Goal: Transaction & Acquisition: Purchase product/service

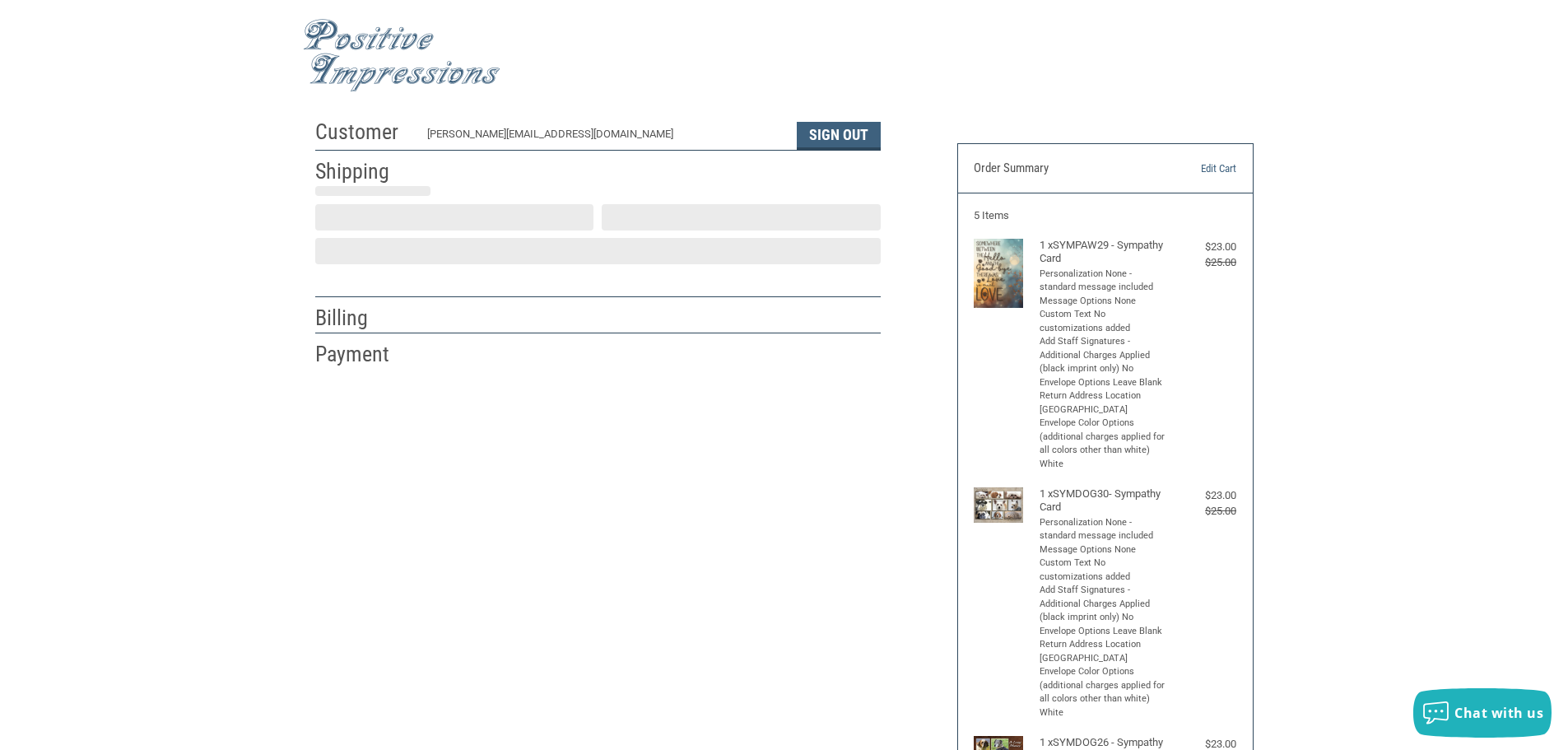
scroll to position [2, 0]
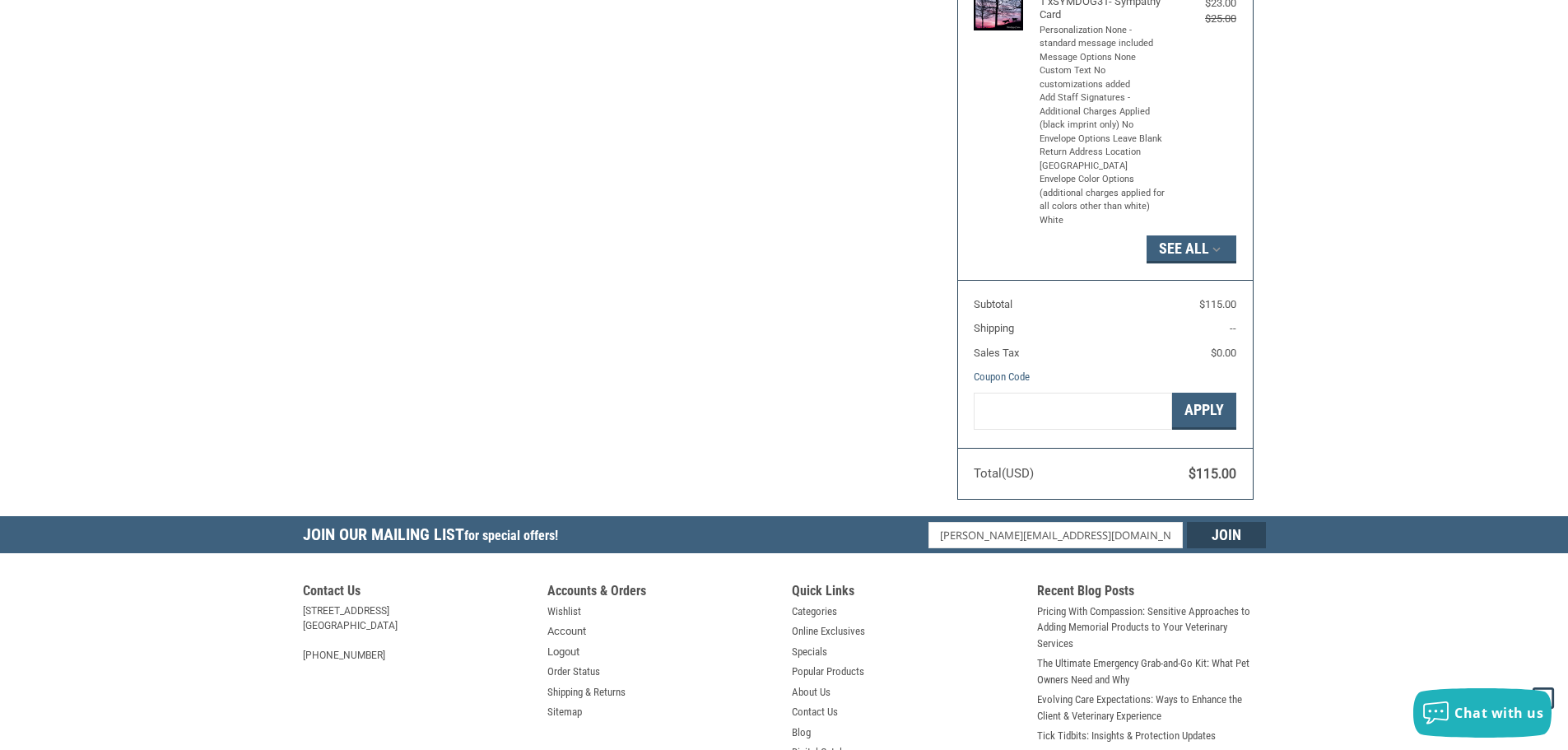
radio input "true"
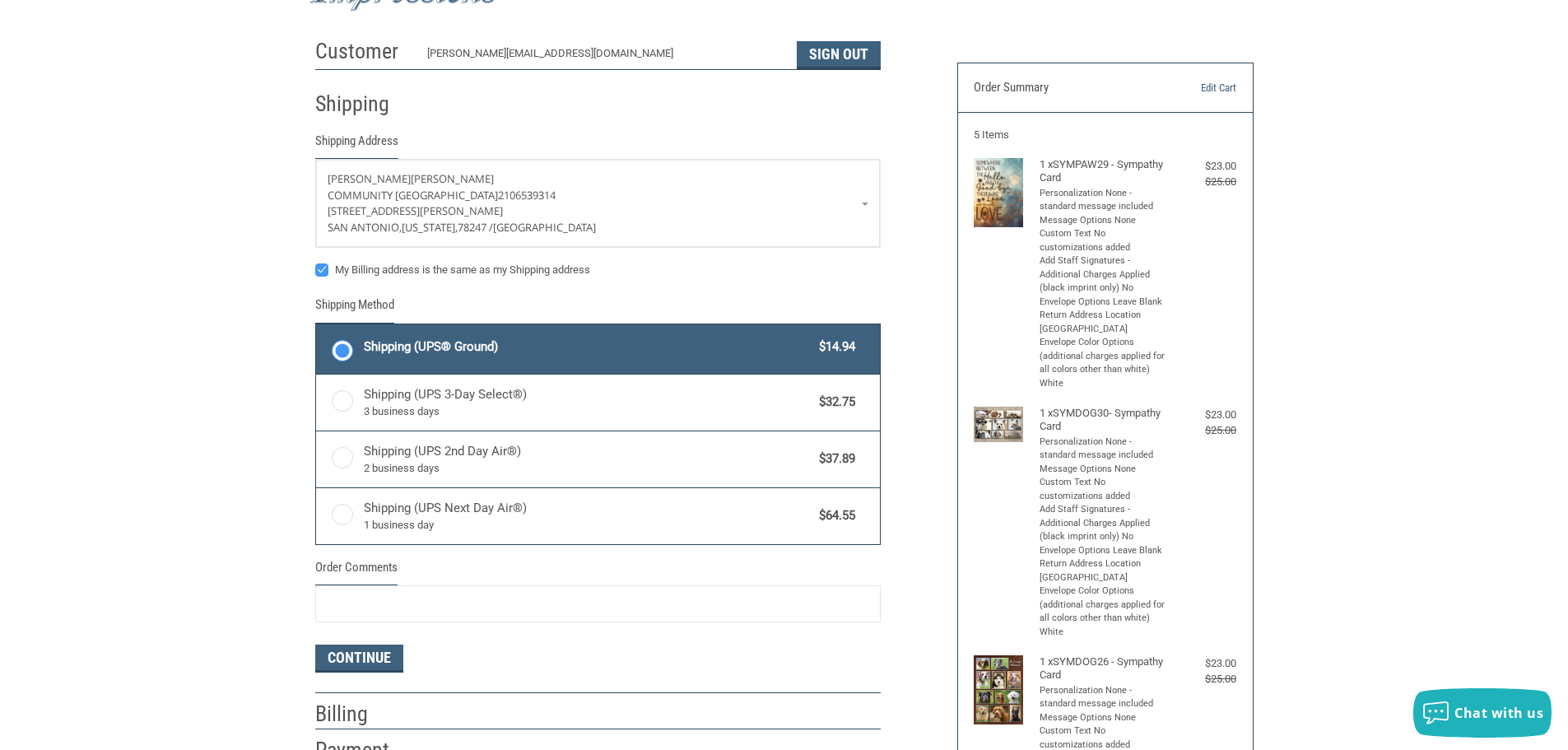
scroll to position [0, 0]
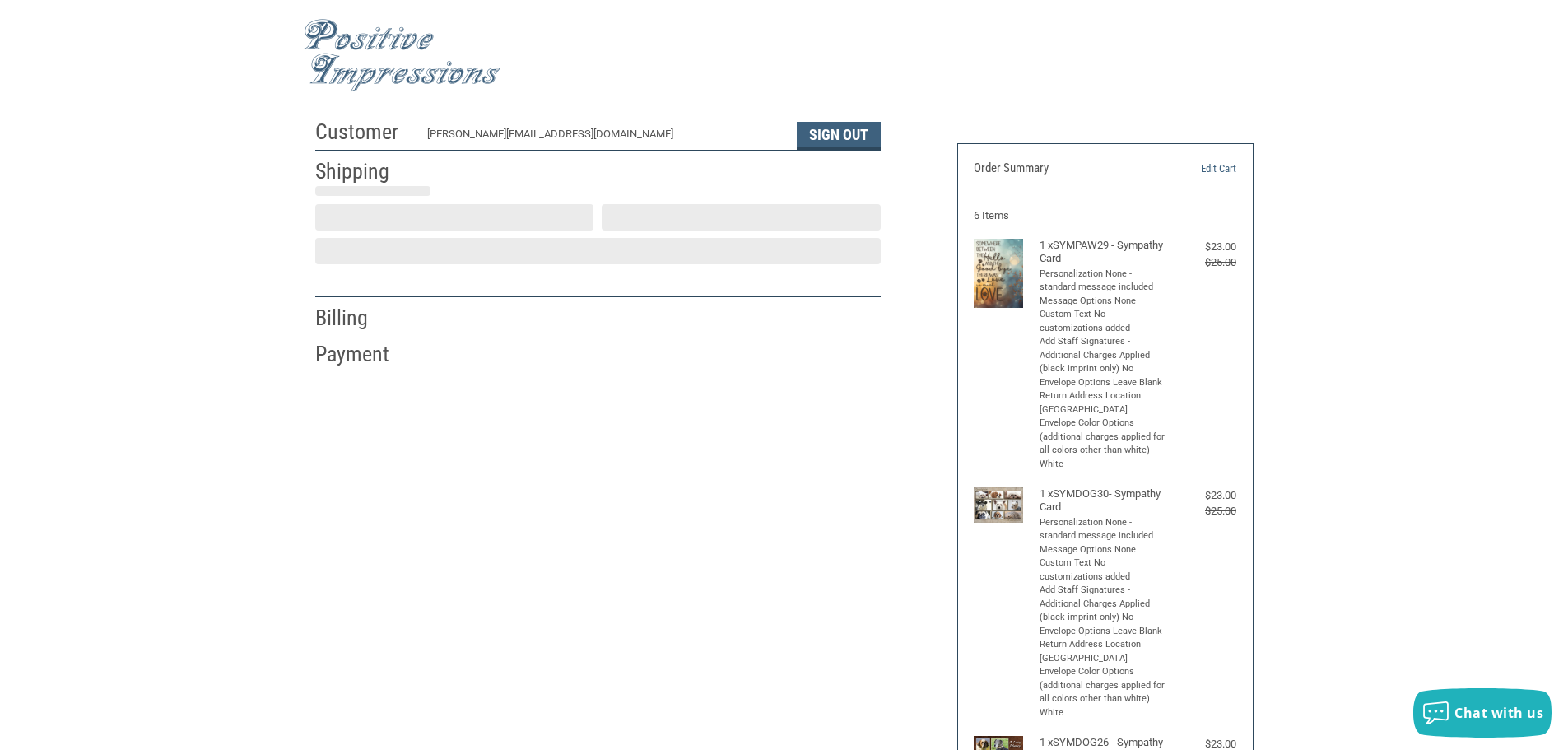
scroll to position [2, 0]
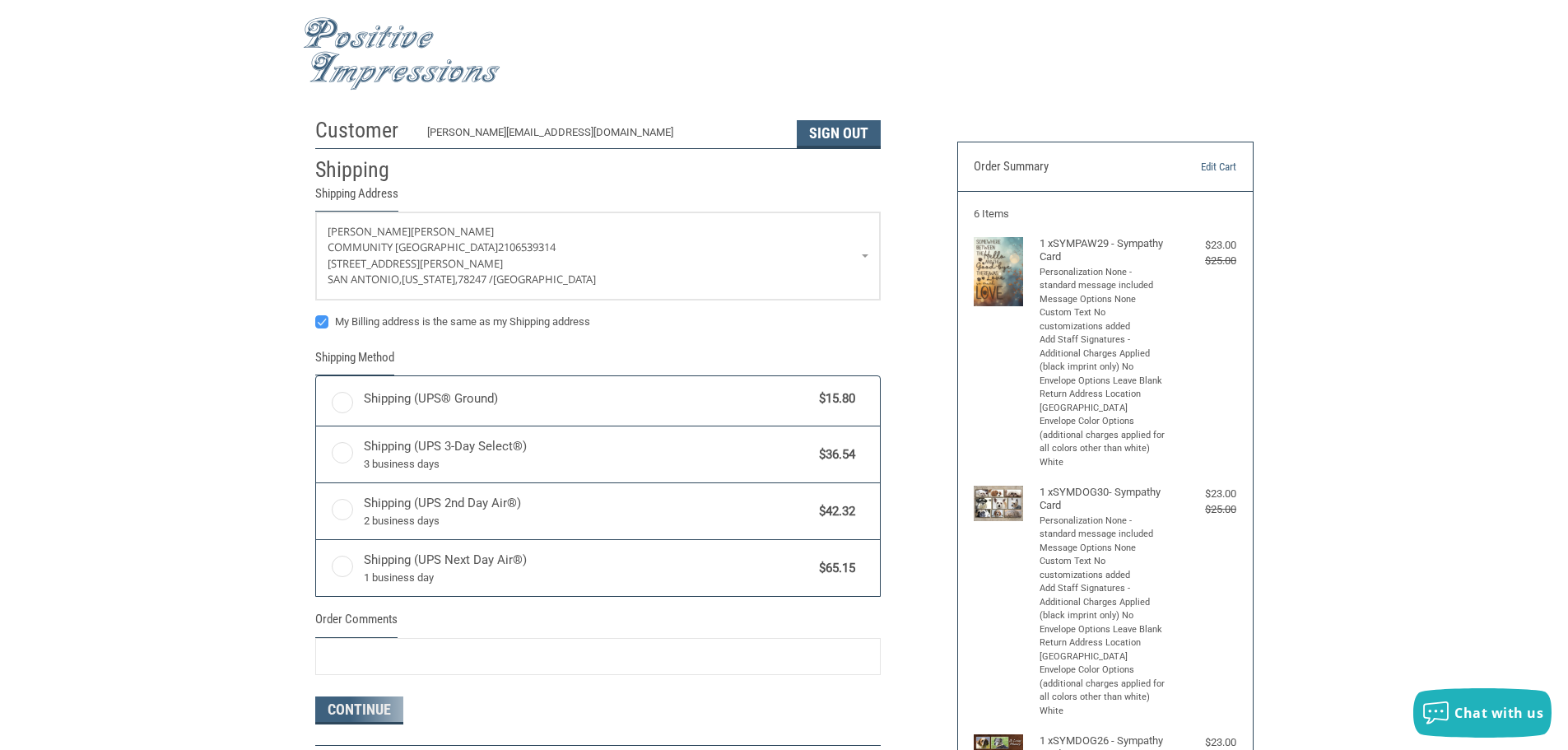
radio input "true"
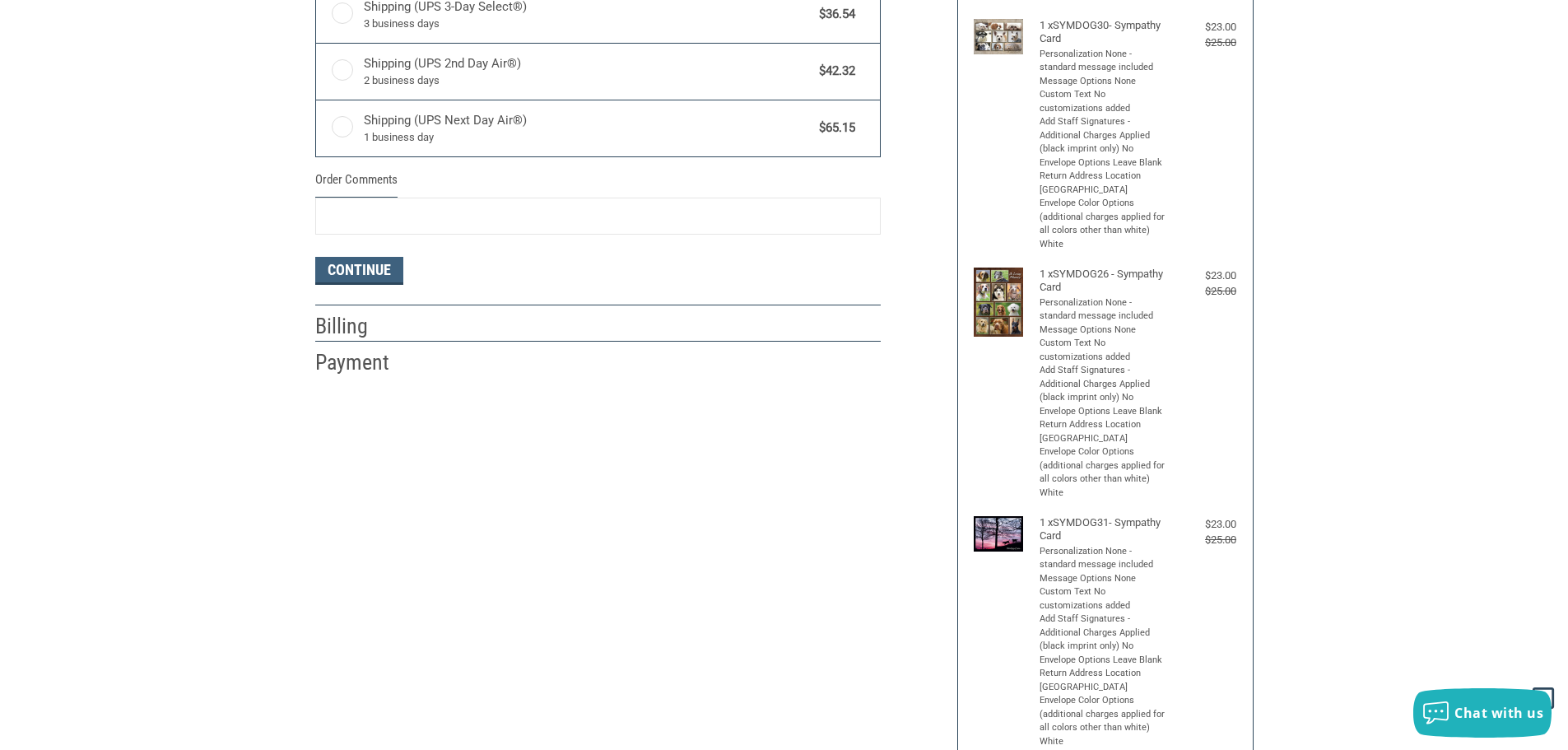
scroll to position [496, 0]
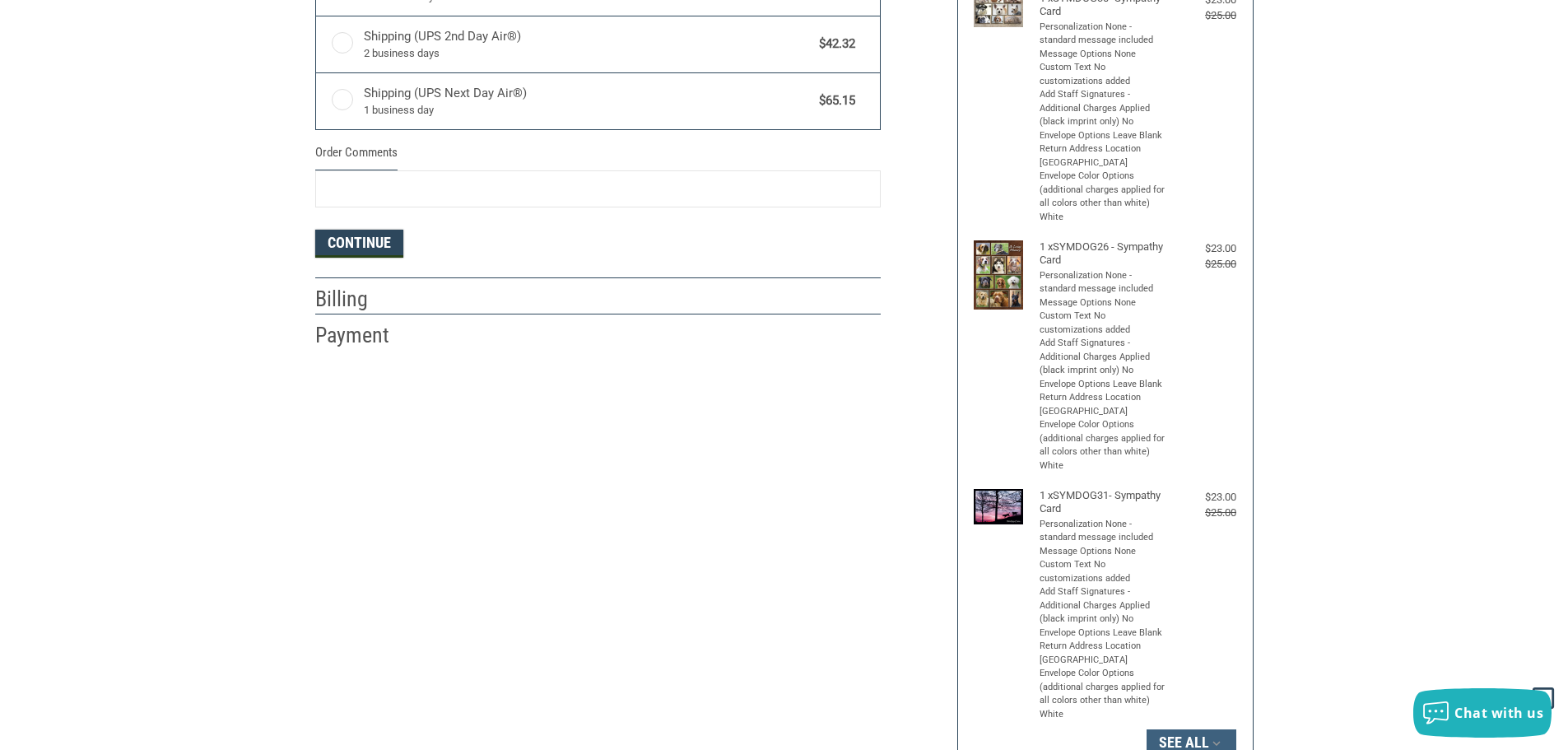
click at [359, 245] on button "Continue" at bounding box center [359, 243] width 88 height 28
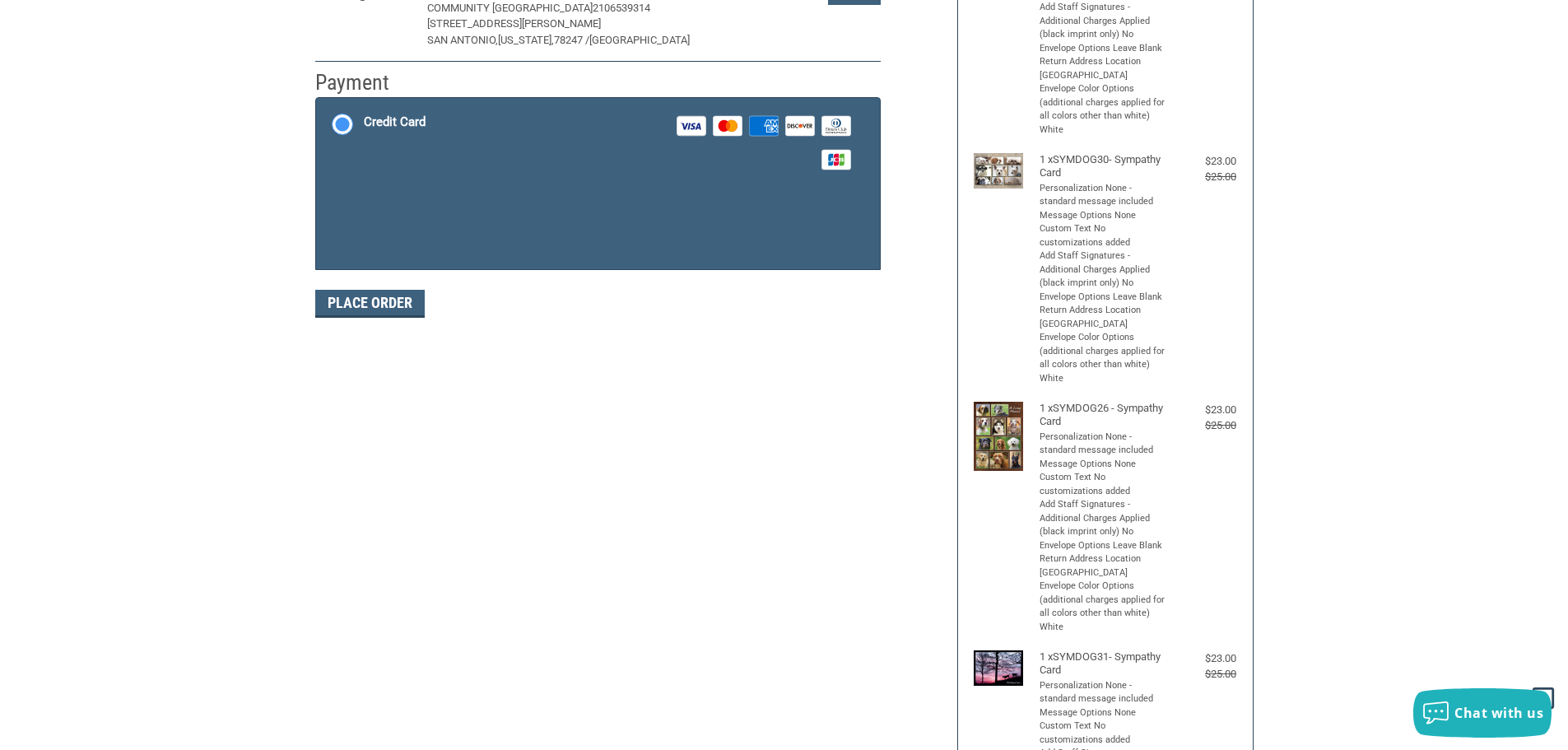
scroll to position [247, 0]
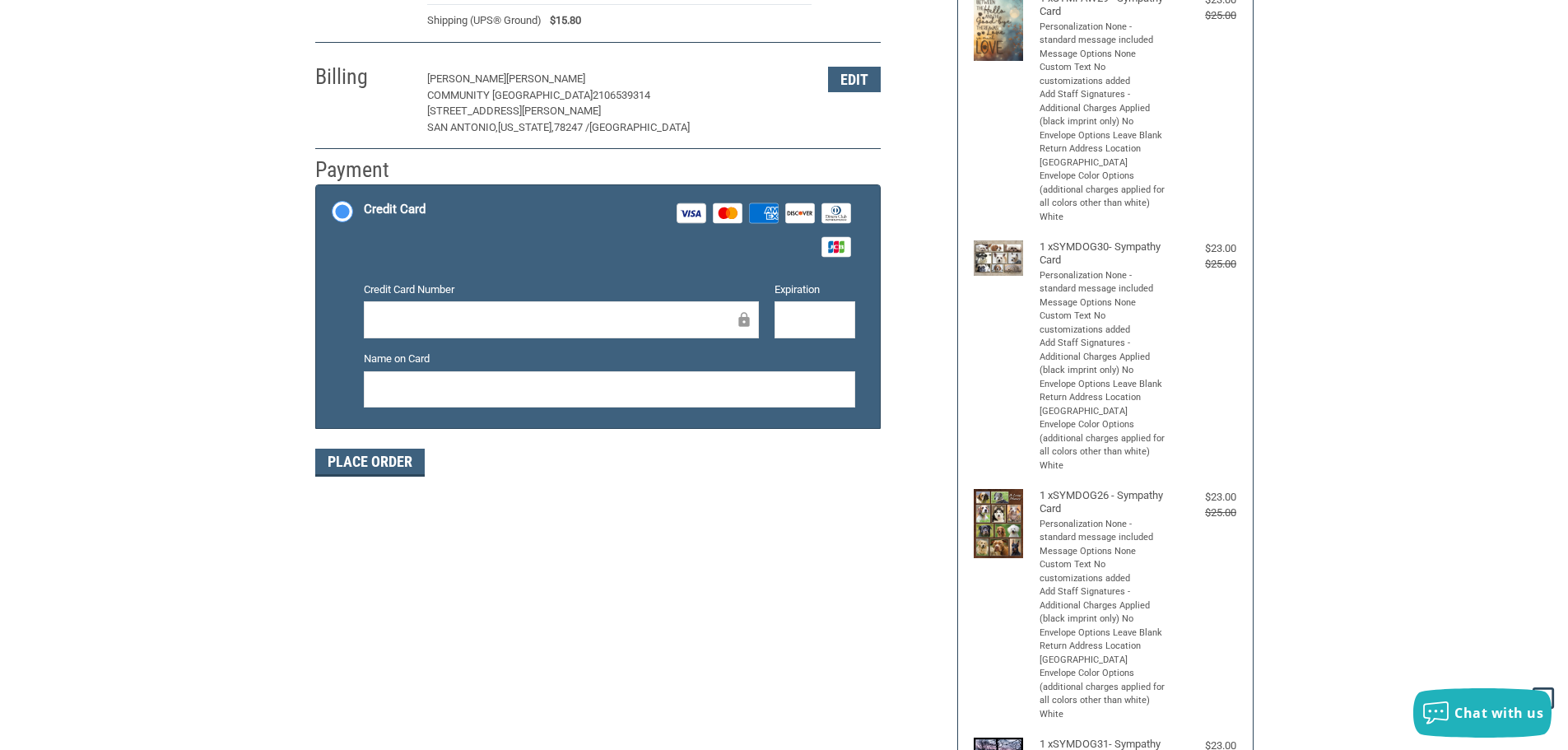
click at [603, 308] on div at bounding box center [560, 320] width 395 height 37
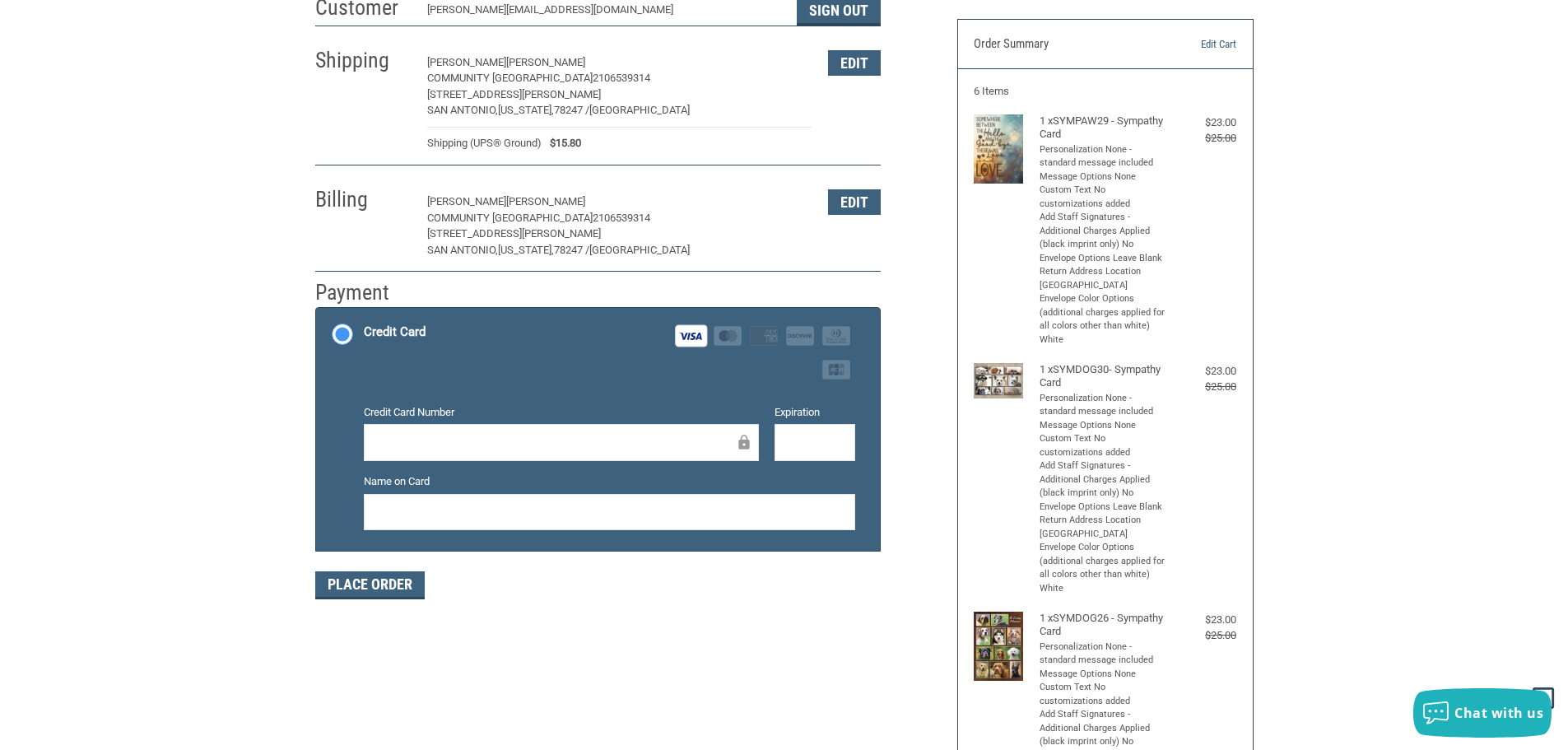
scroll to position [0, 0]
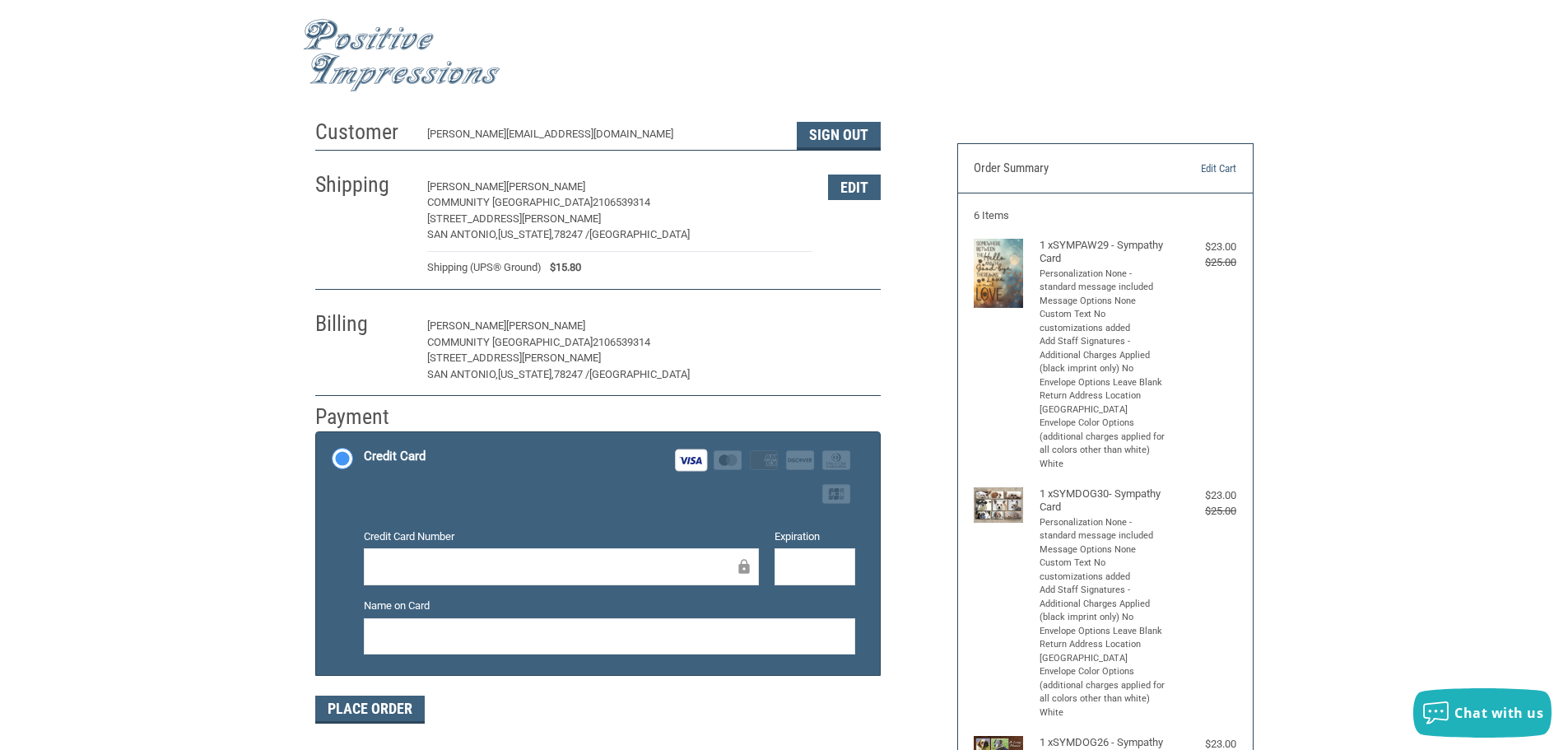
click at [860, 325] on button "Edit" at bounding box center [853, 326] width 52 height 26
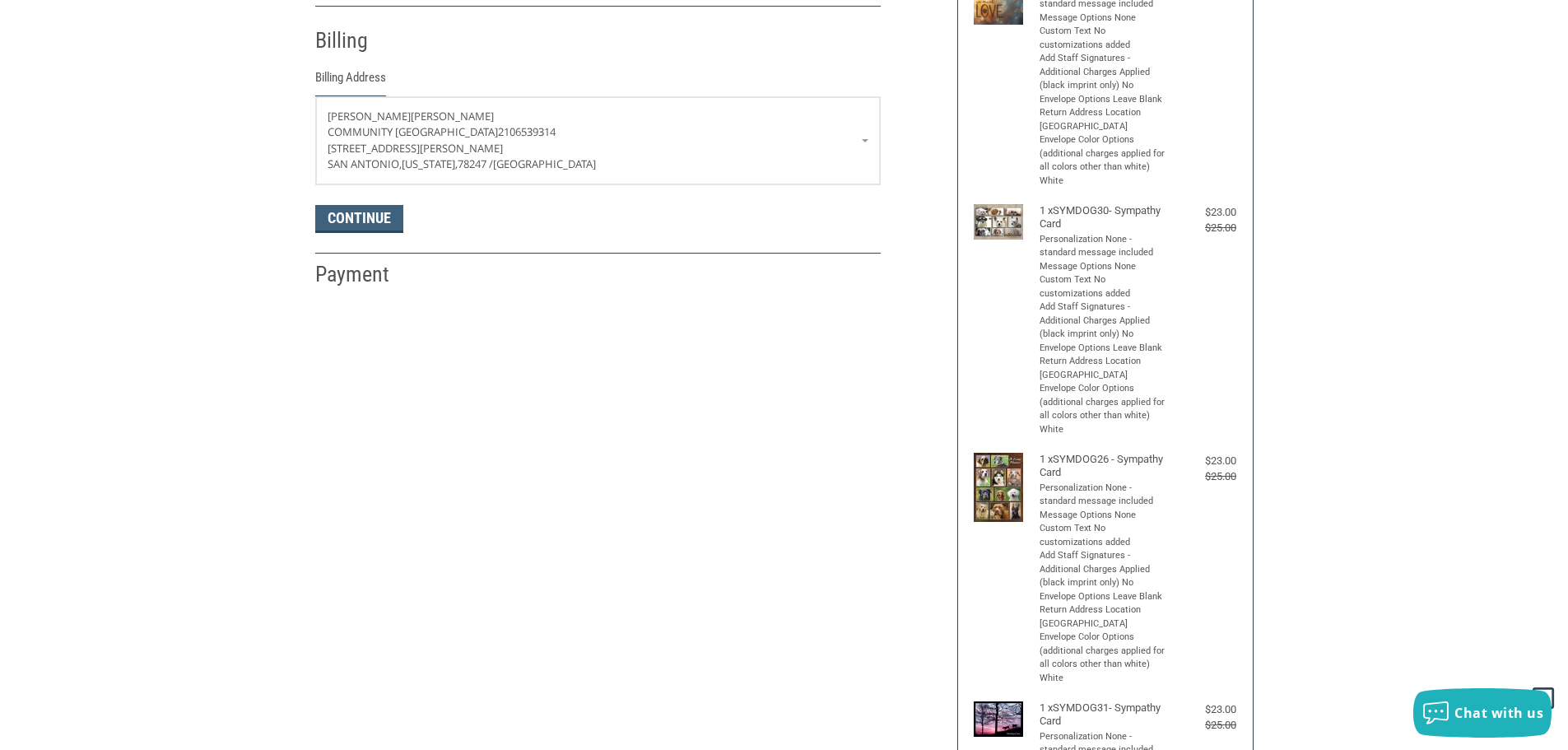
scroll to position [290, 0]
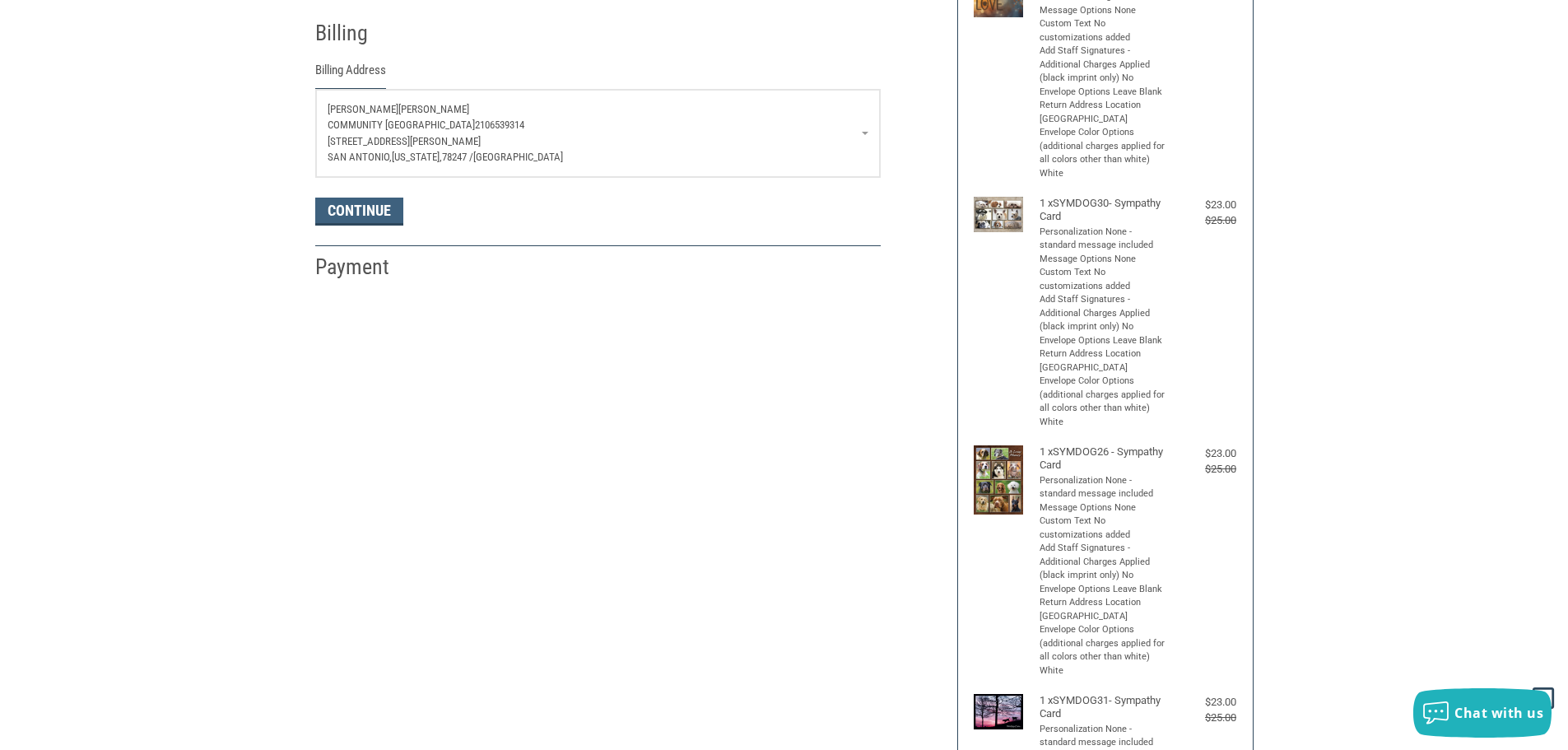
click at [865, 116] on p "[PERSON_NAME]" at bounding box center [598, 109] width 540 height 16
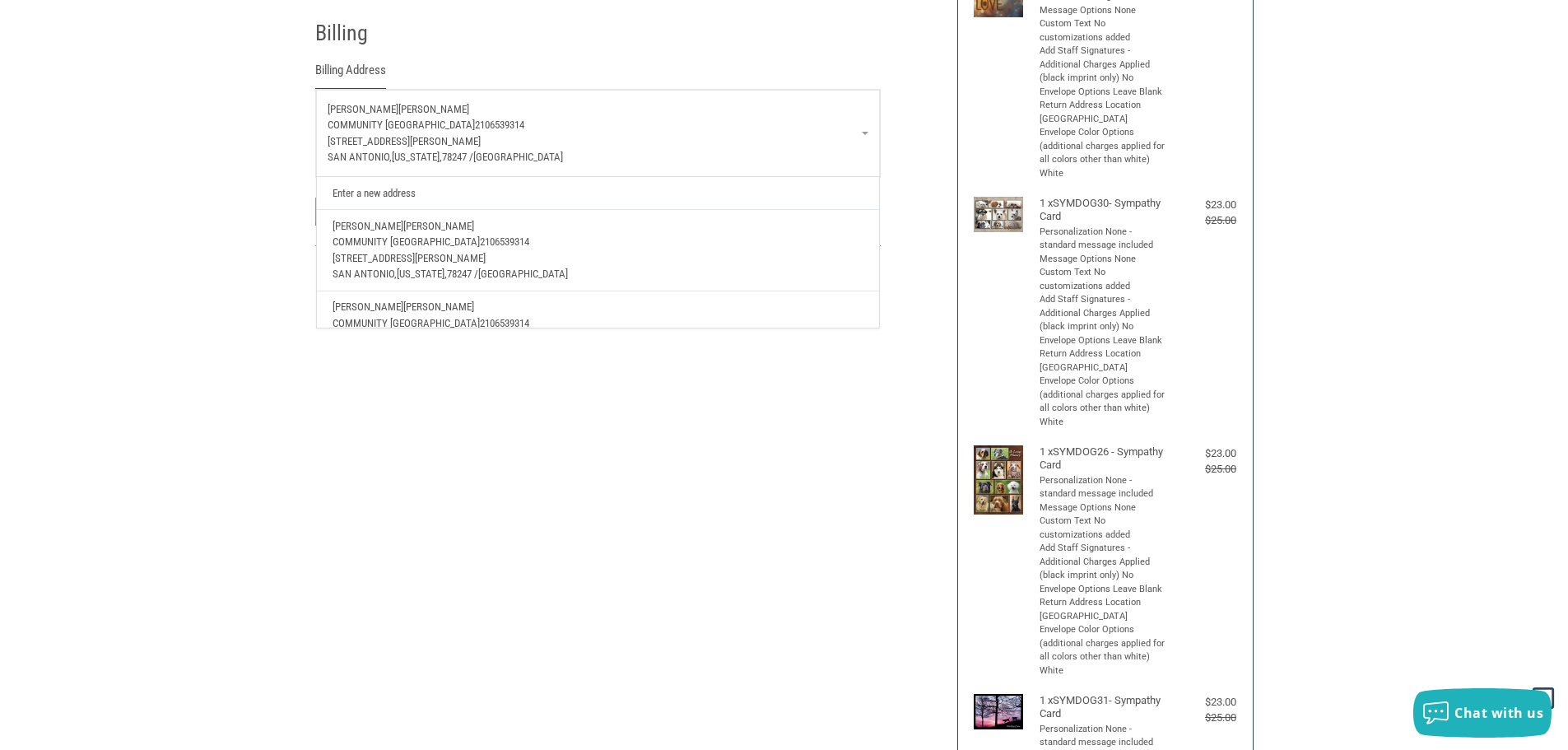
click at [865, 116] on p "[PERSON_NAME]" at bounding box center [598, 109] width 540 height 16
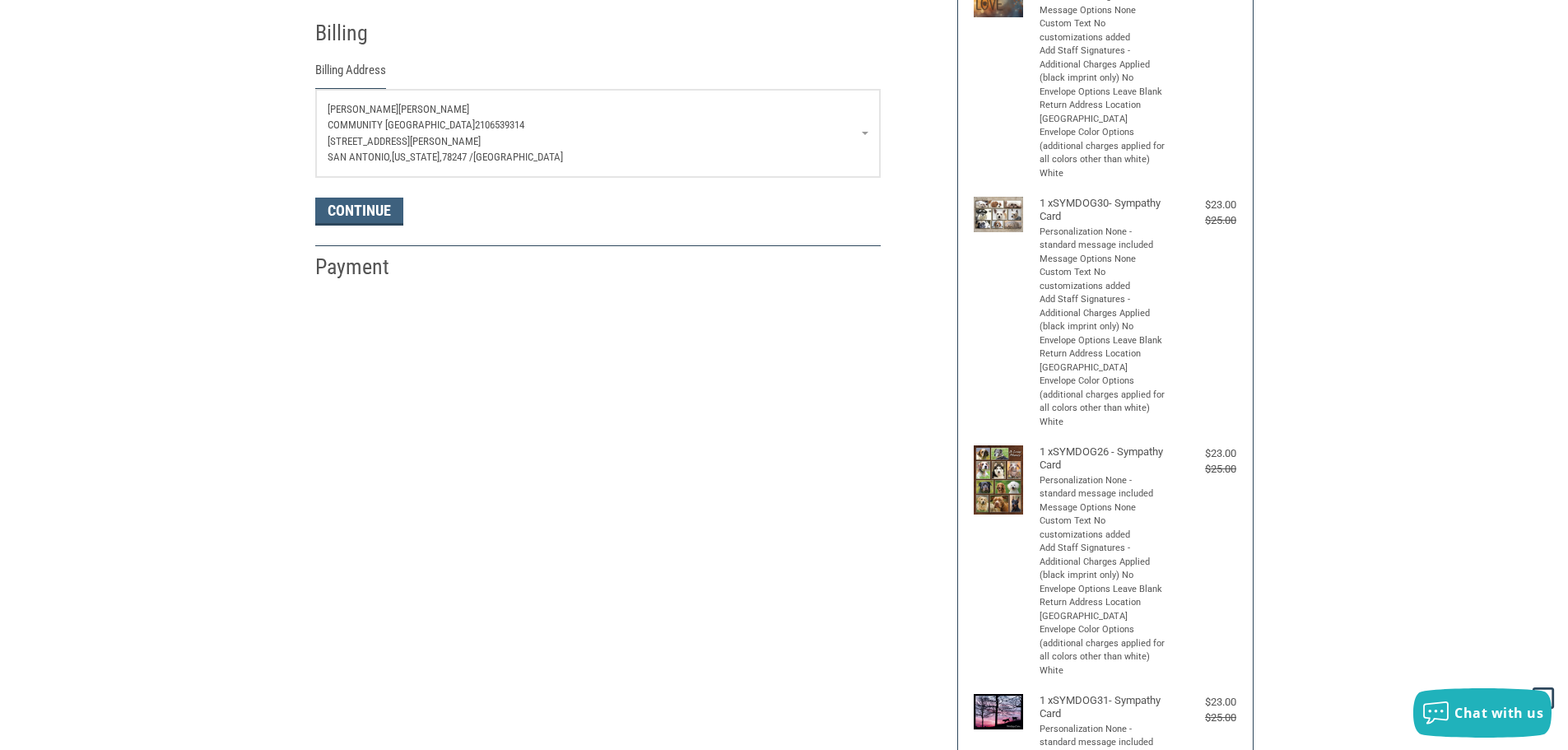
click at [866, 131] on p "[GEOGRAPHIC_DATA] 2106539314" at bounding box center [598, 125] width 540 height 16
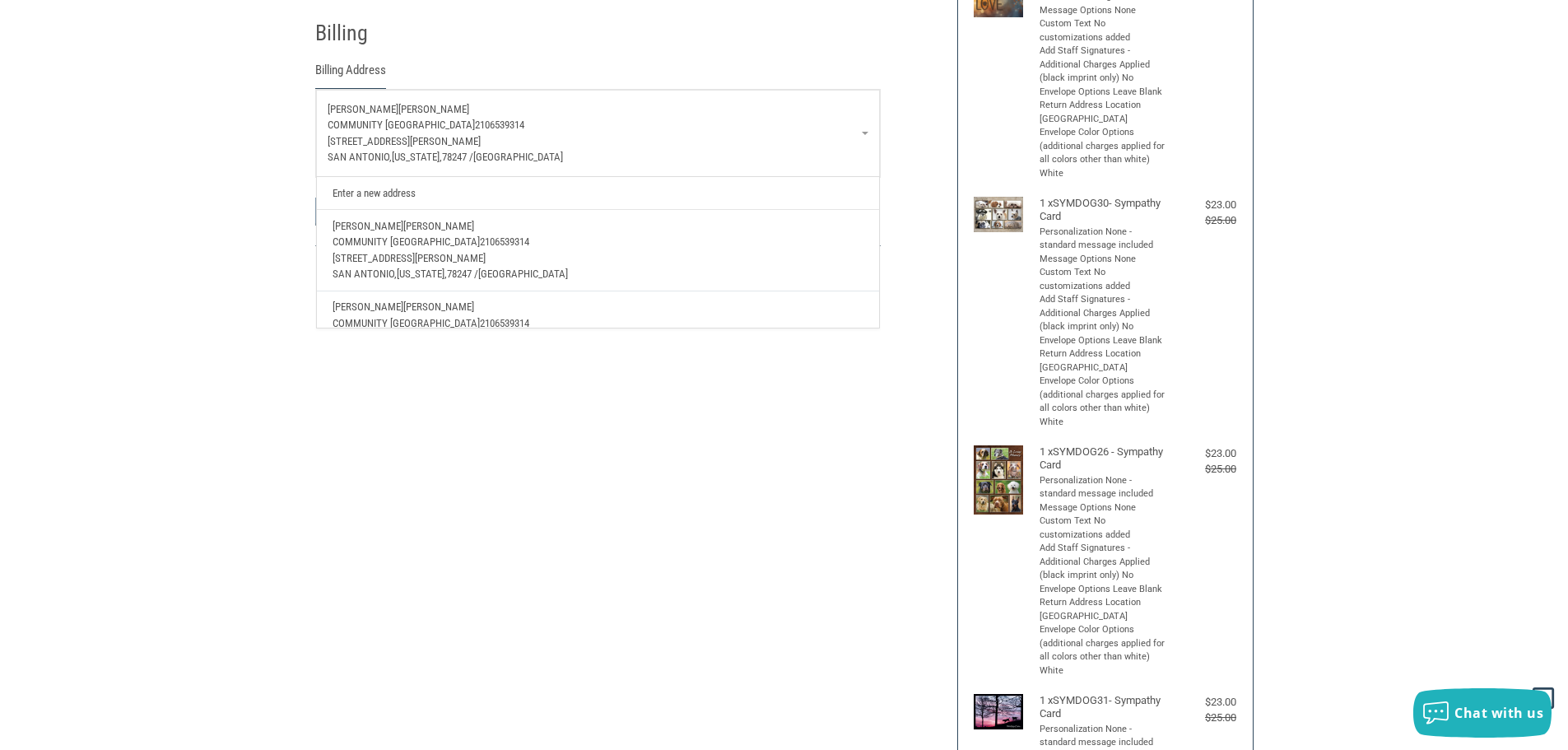
click at [387, 195] on link "Enter a new address" at bounding box center [598, 193] width 546 height 32
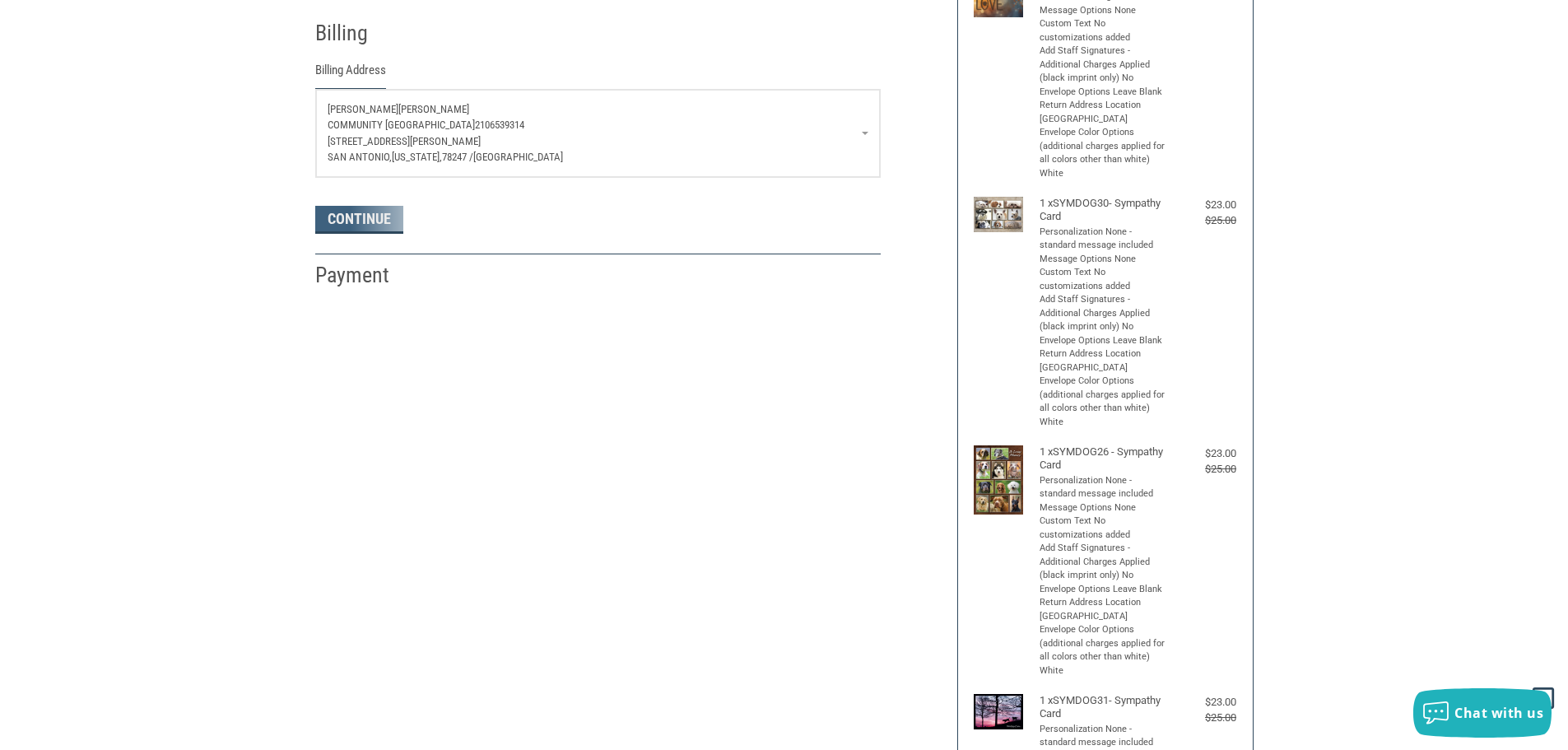
select select "US"
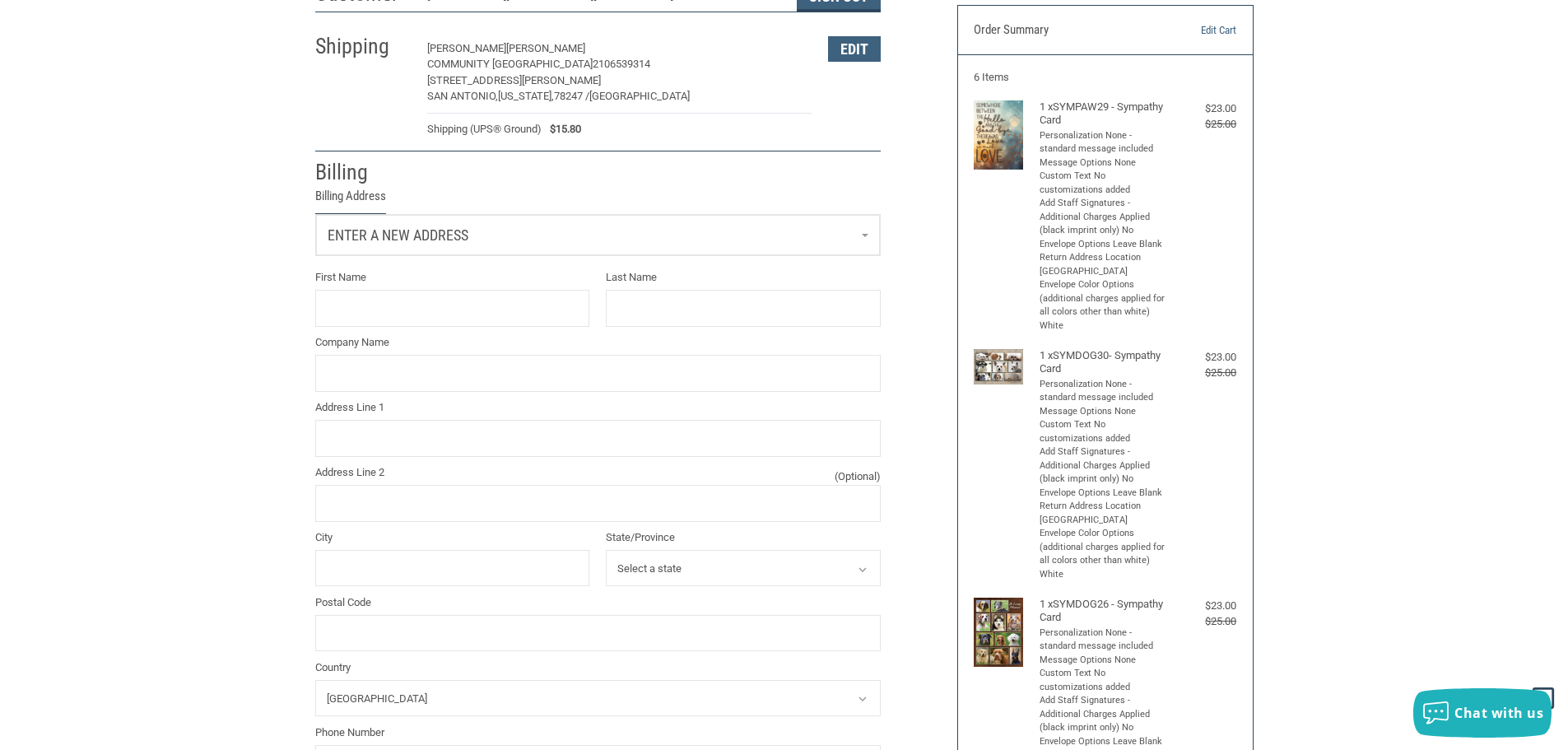
scroll to position [126, 0]
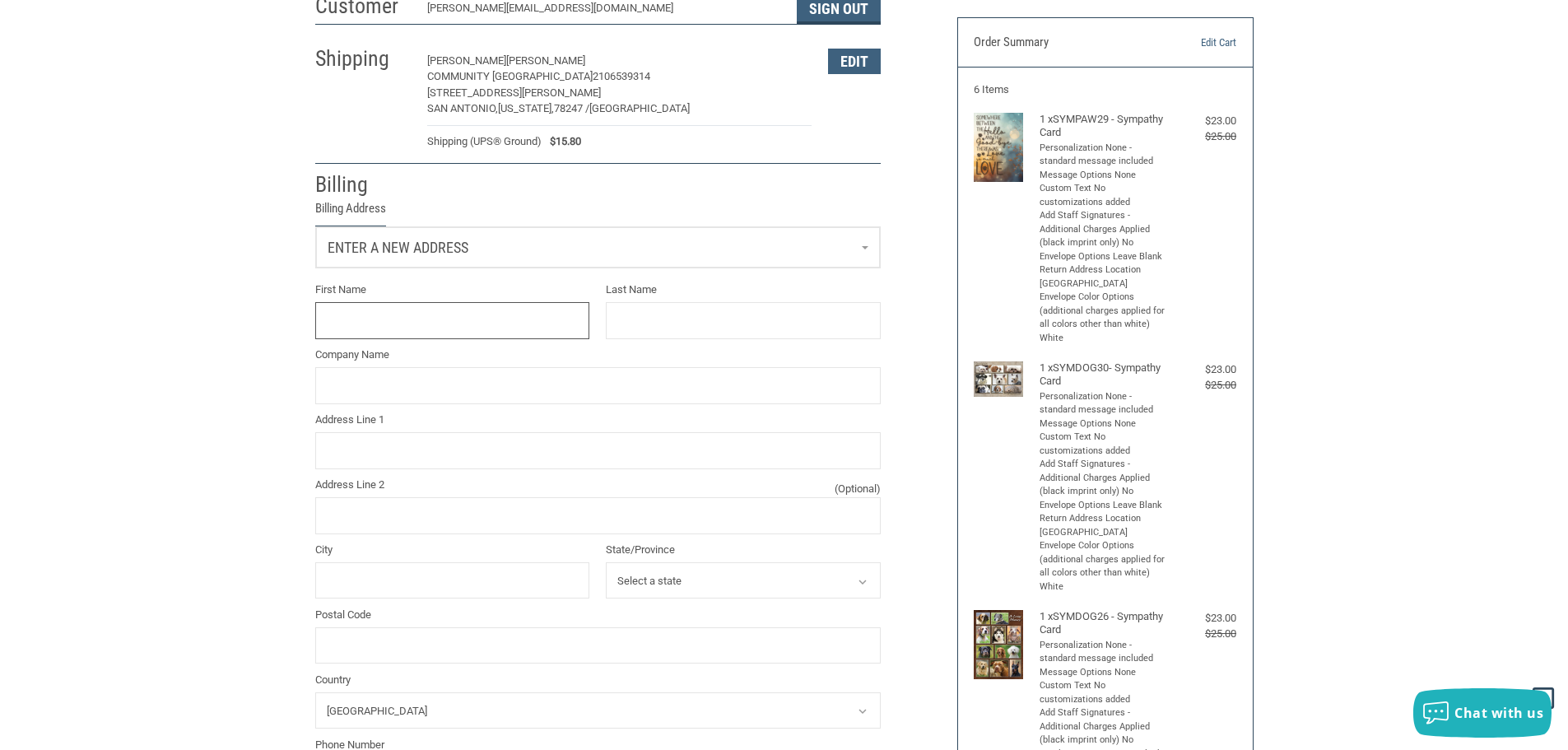
click at [449, 324] on input "First Name" at bounding box center [452, 321] width 275 height 37
type input "[PERSON_NAME]"
type input "COMMUNITY [GEOGRAPHIC_DATA]"
type input "[STREET_ADDRESS]"
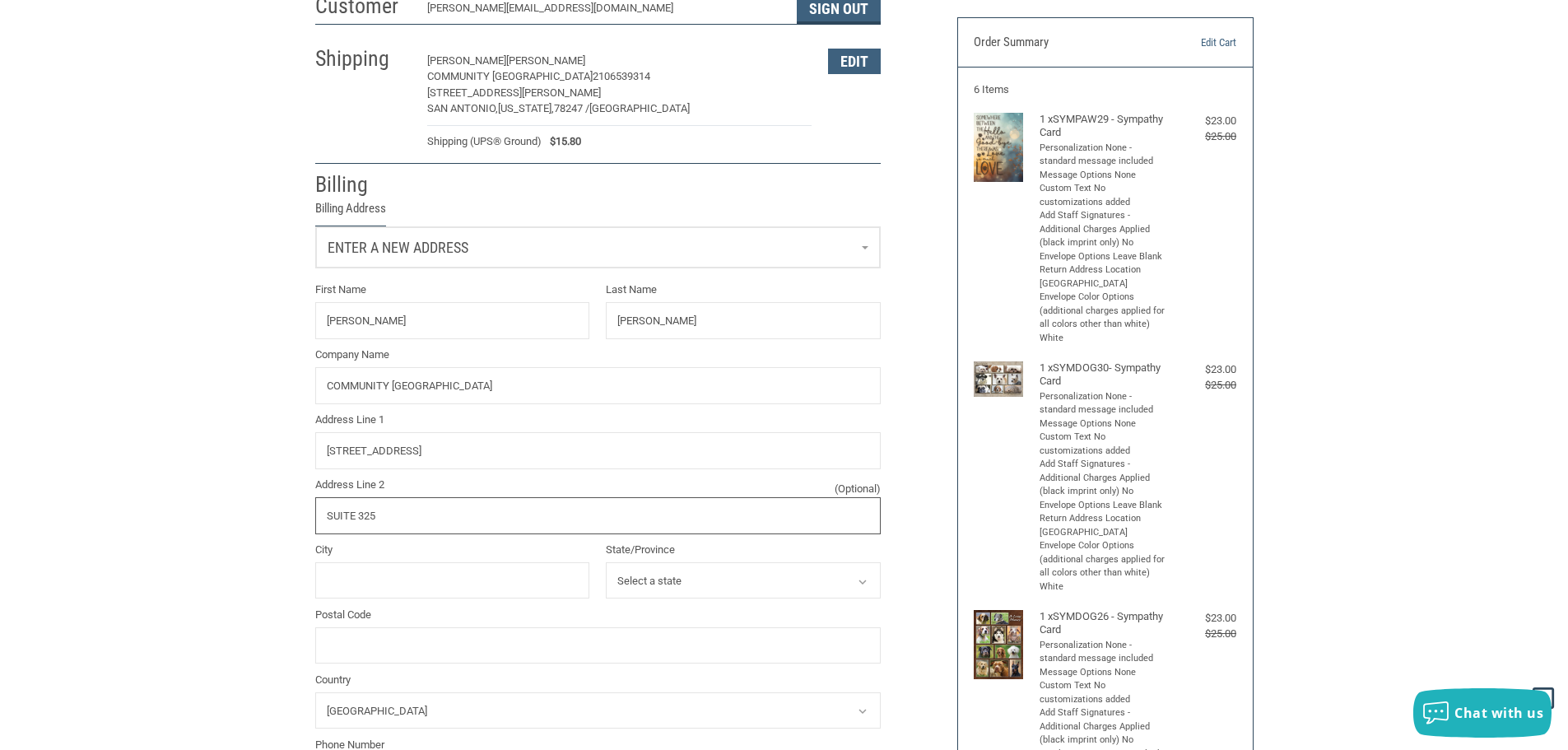
type input "SUITE 325"
type input "[GEOGRAPHIC_DATA]"
select select "AL"
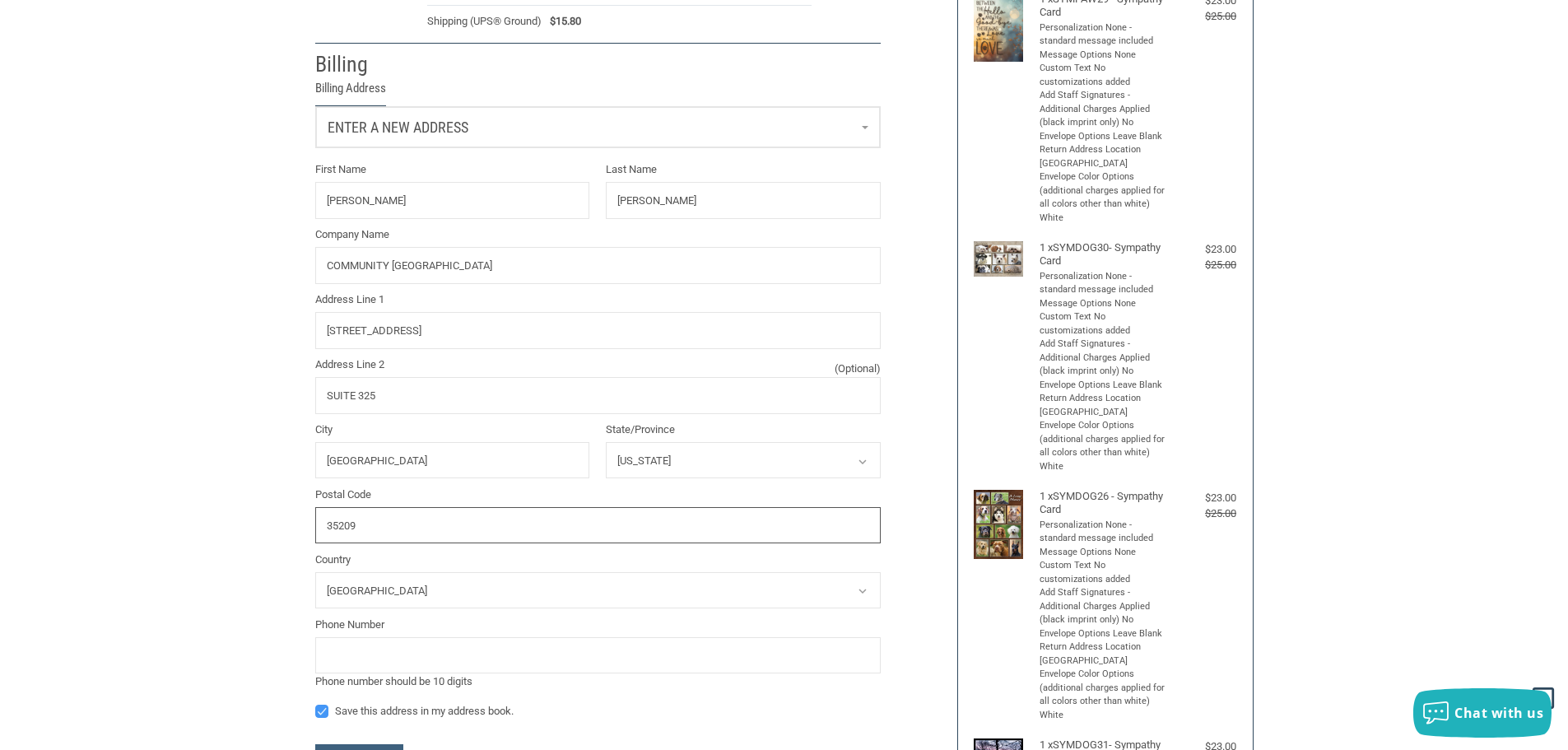
scroll to position [538, 0]
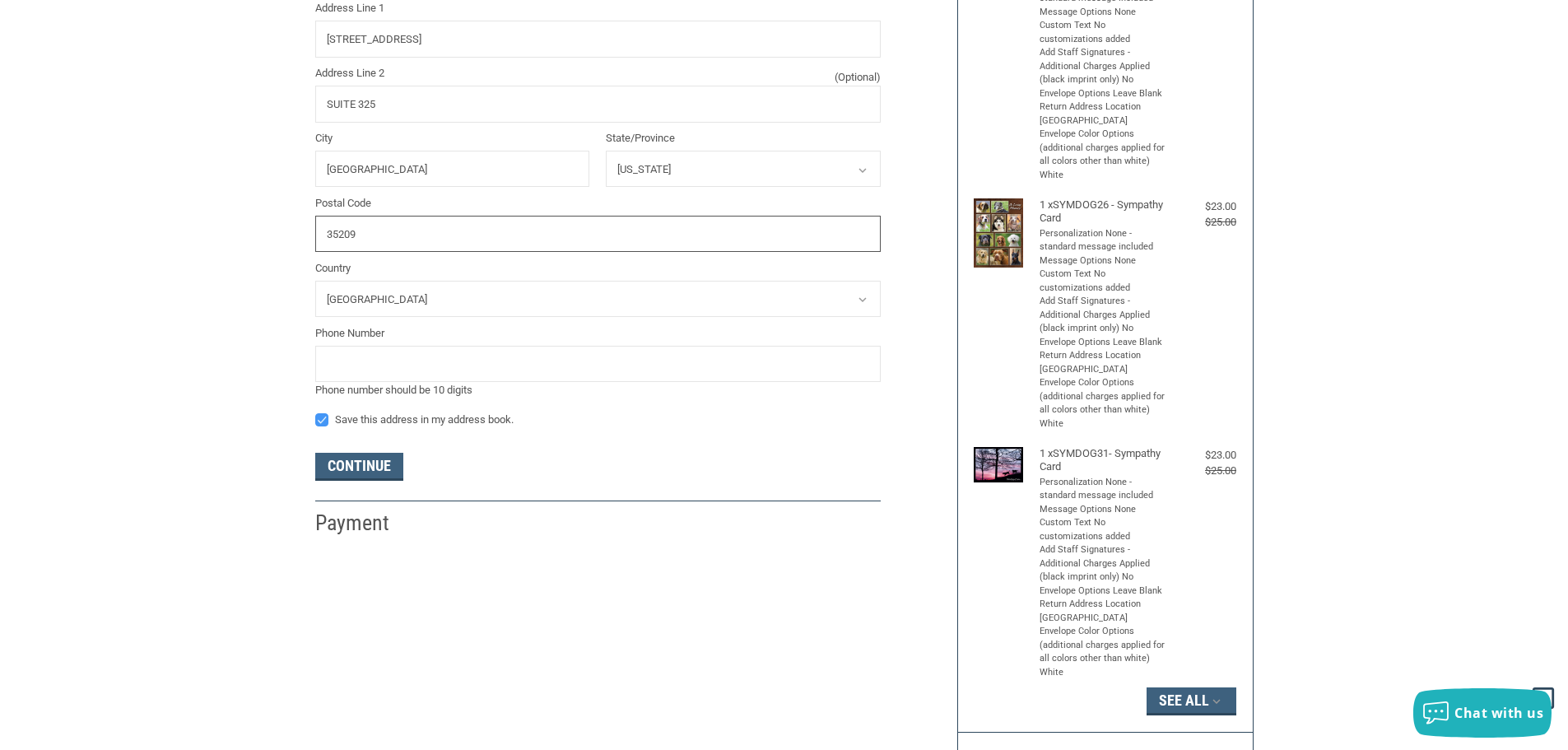
type input "35209"
click at [467, 370] on input "tel" at bounding box center [598, 364] width 565 height 37
type input "2106539314"
click at [365, 476] on button "Continue" at bounding box center [359, 466] width 88 height 28
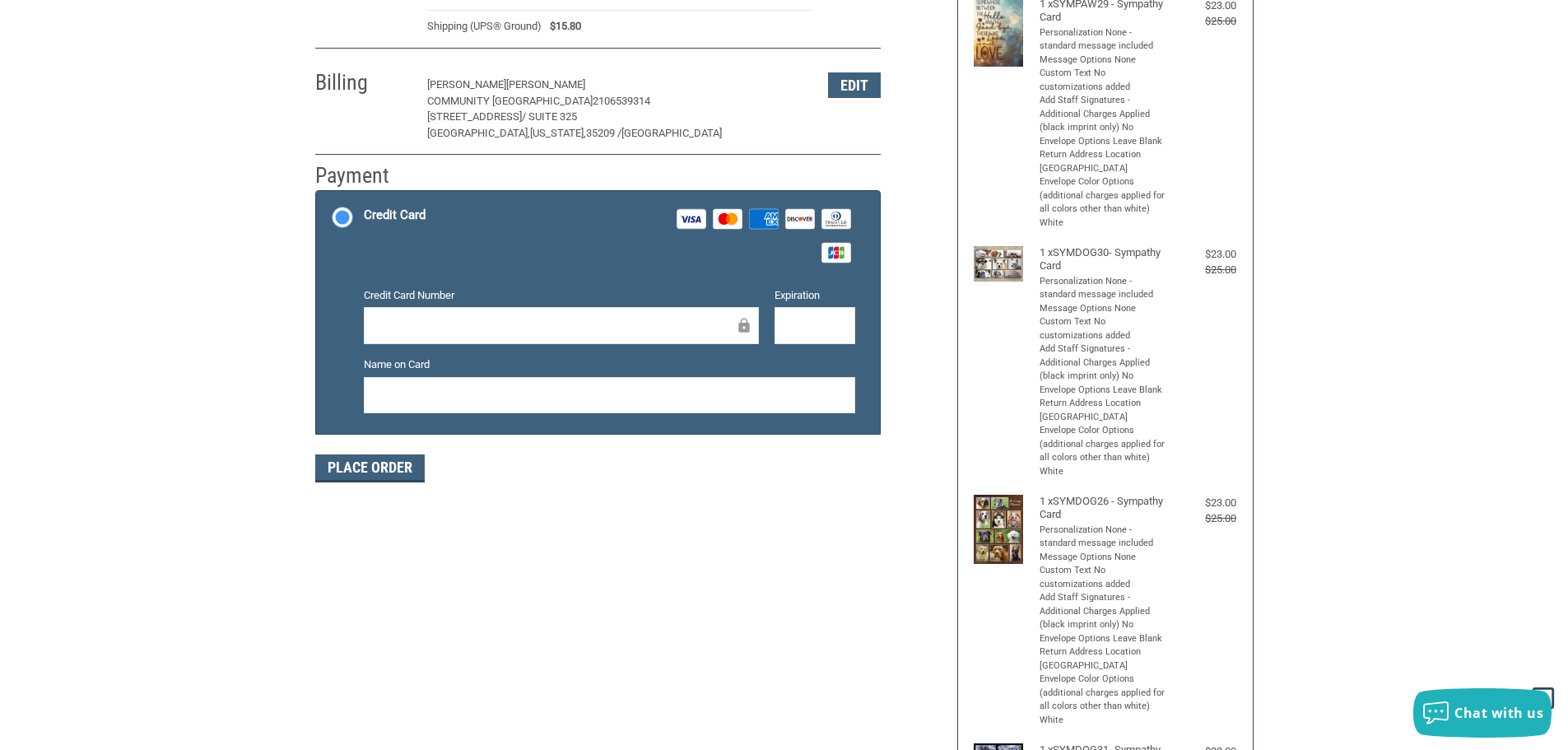
scroll to position [247, 0]
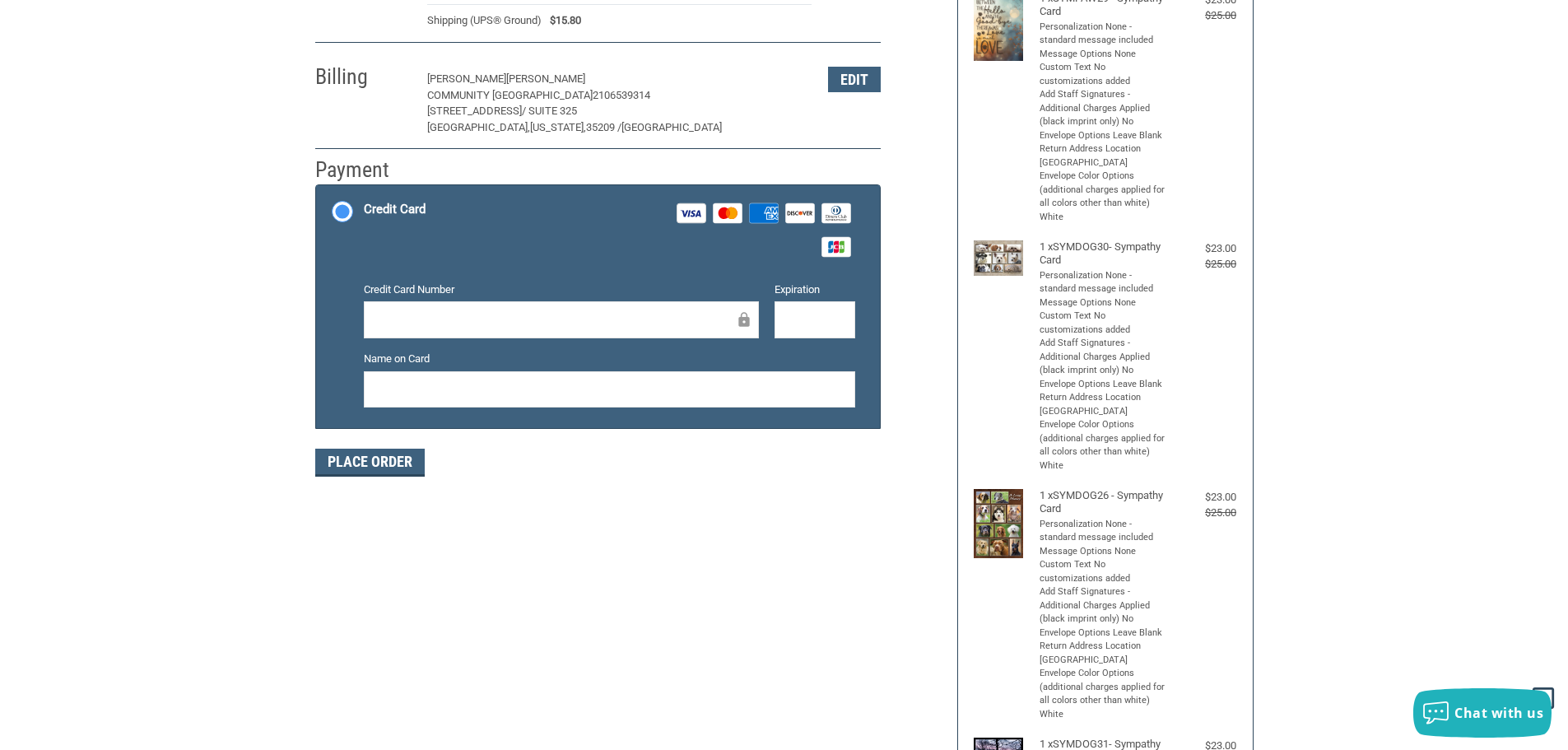
click at [558, 307] on div at bounding box center [560, 320] width 395 height 37
click at [369, 470] on button "Place Order" at bounding box center [369, 463] width 109 height 28
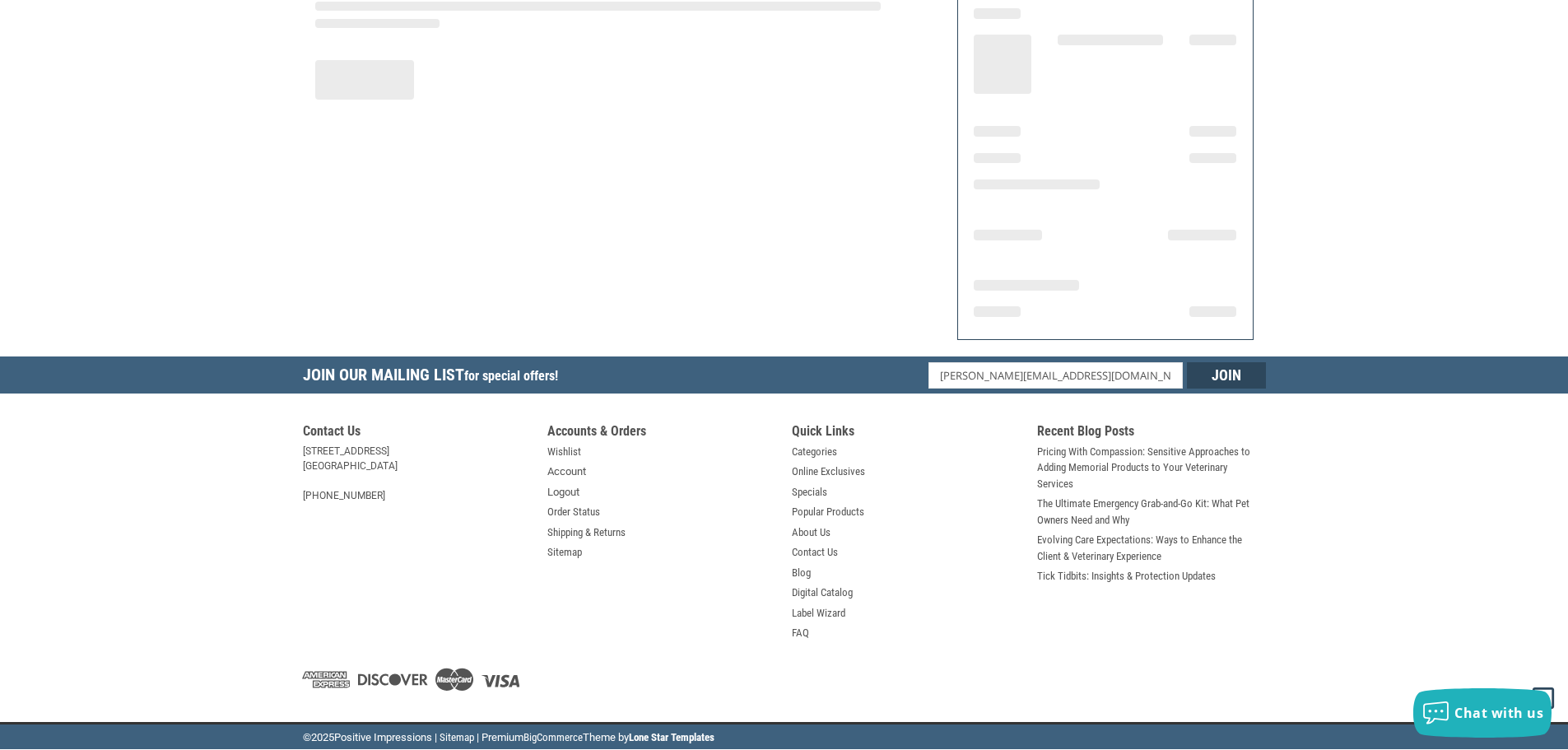
scroll to position [198, 0]
